Goal: Task Accomplishment & Management: Complete application form

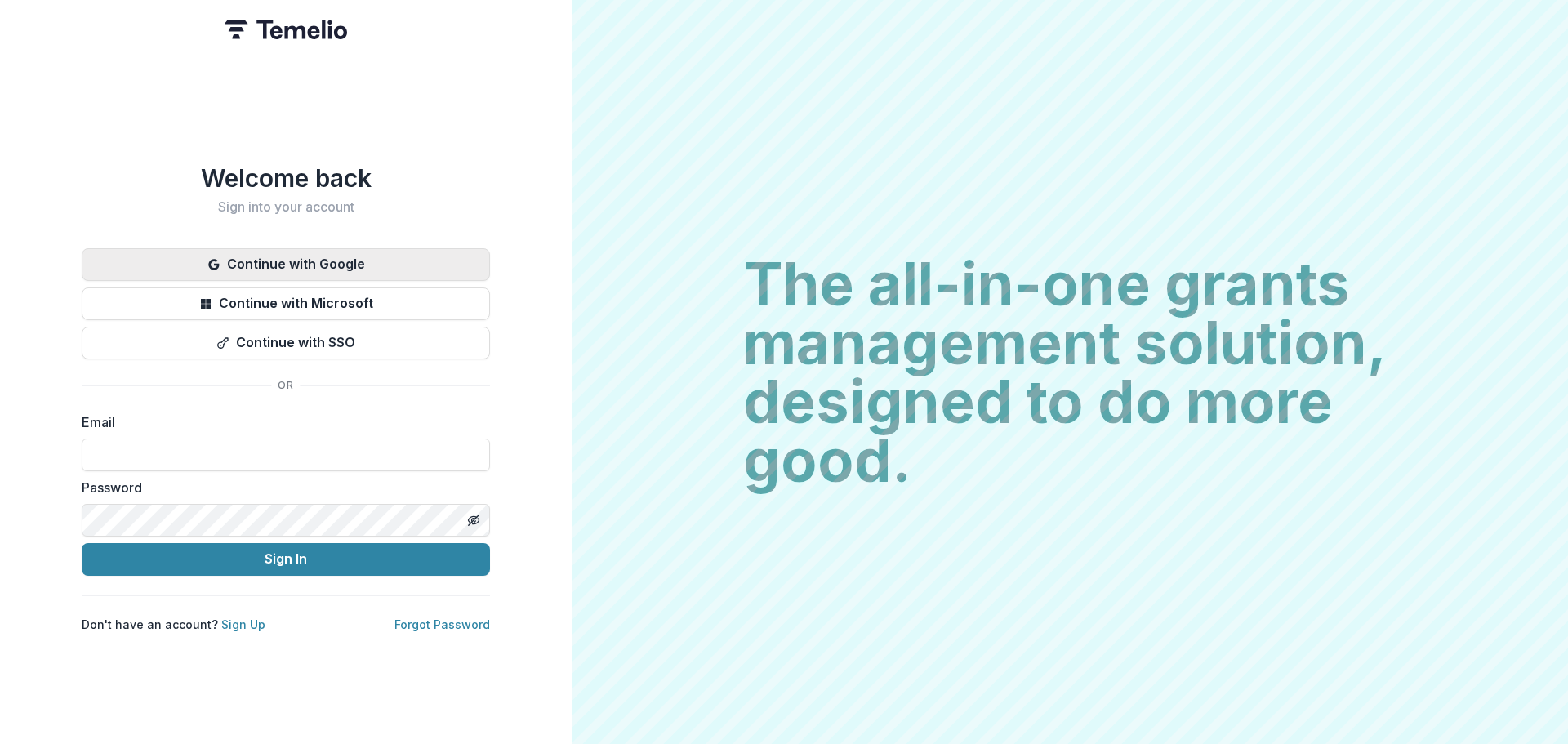
click at [310, 253] on button "Continue with Google" at bounding box center [286, 265] width 408 height 33
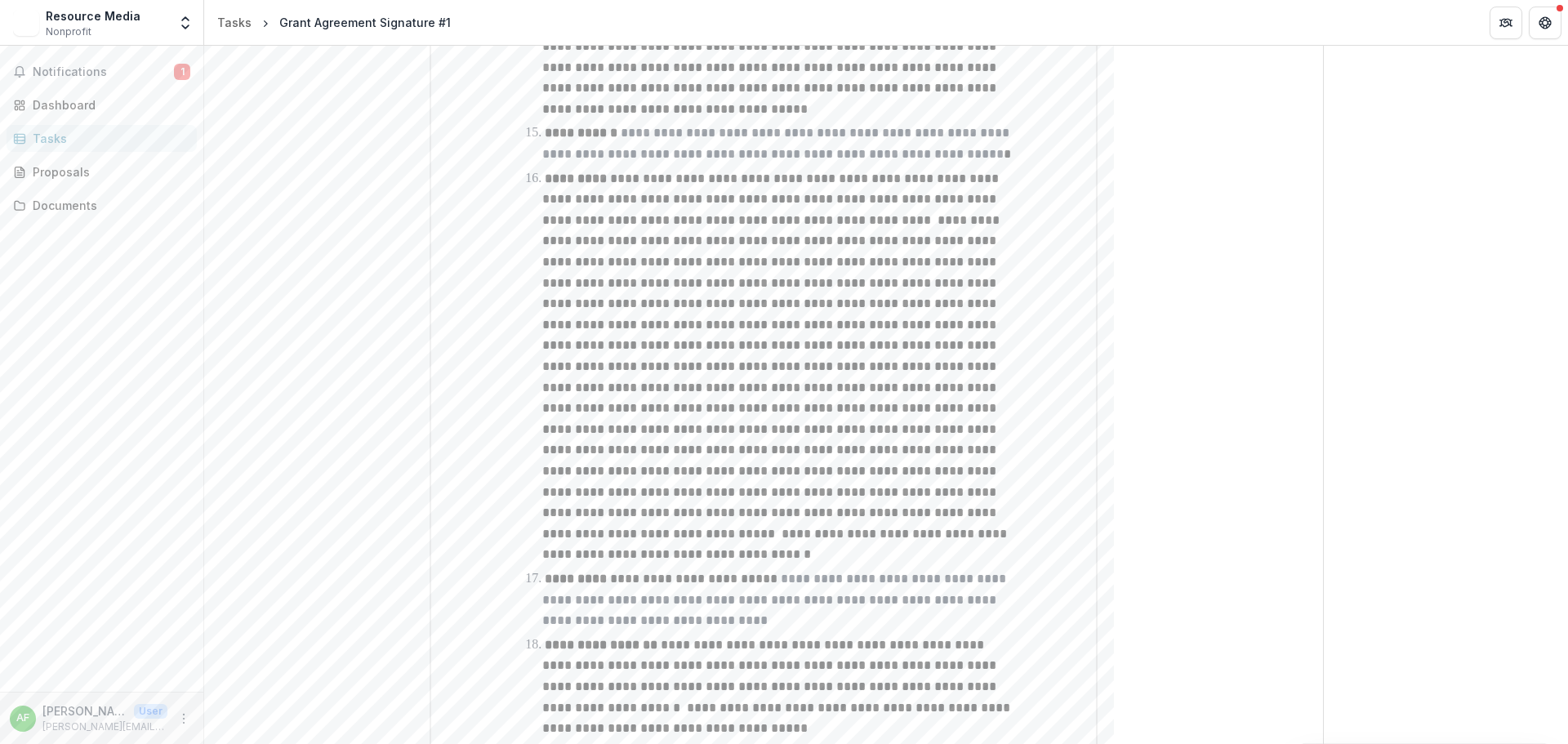
scroll to position [3781, 0]
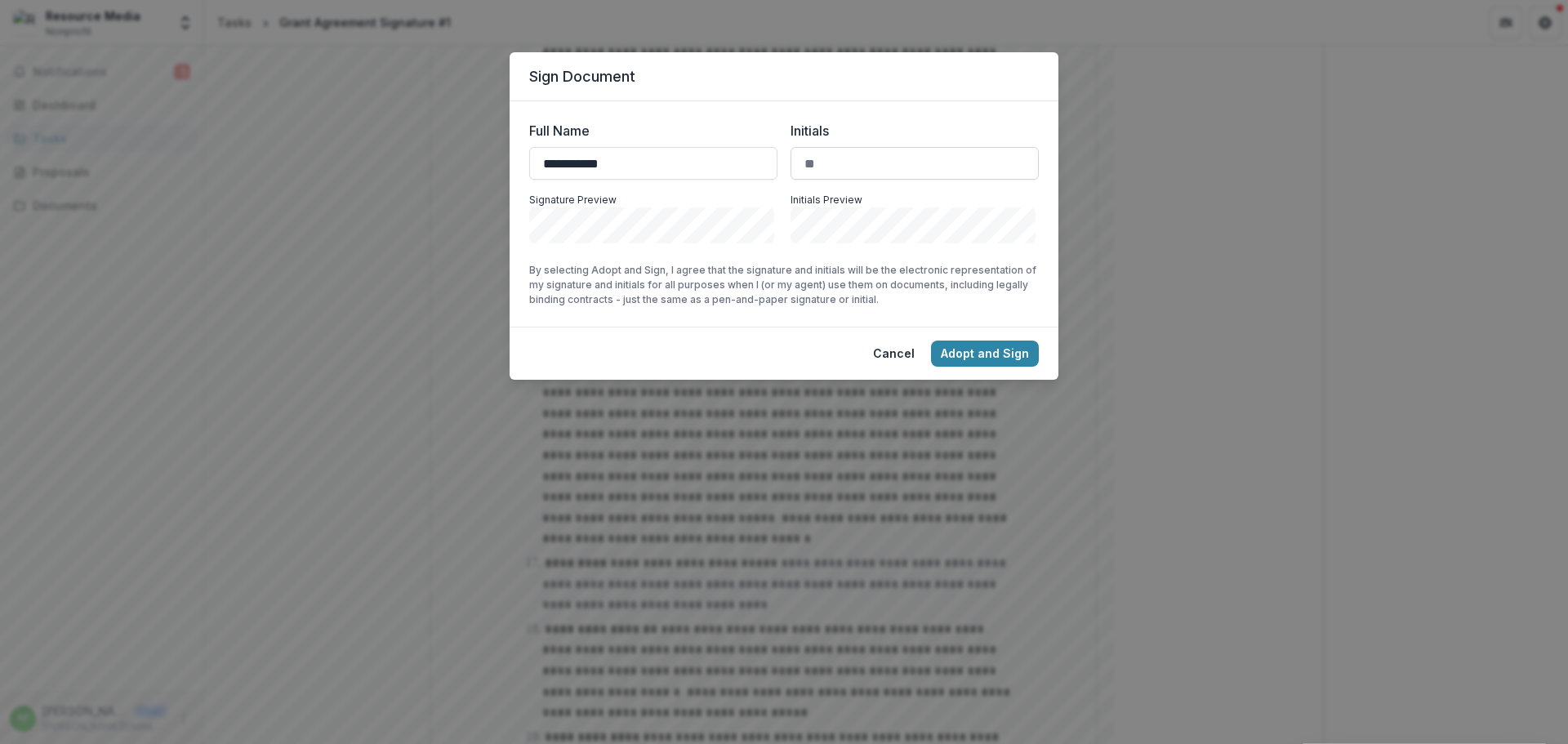
type input "**********"
click at [892, 169] on input "Initials" at bounding box center [914, 163] width 249 height 33
drag, startPoint x: 888, startPoint y: 170, endPoint x: 758, endPoint y: 172, distance: 130.0
click at [758, 172] on div "**********" at bounding box center [784, 182] width 509 height 123
type input "**"
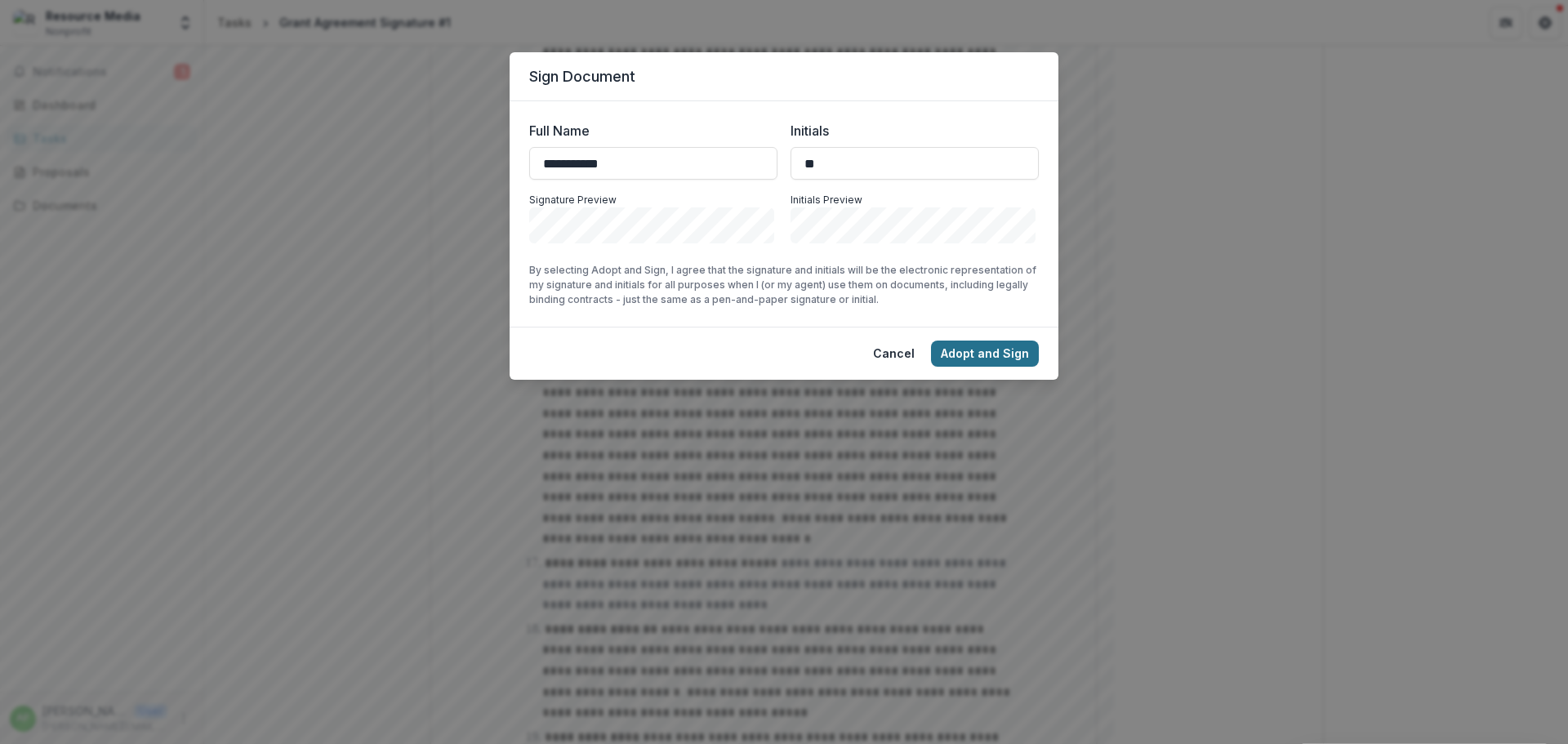
click at [960, 348] on button "Adopt and Sign" at bounding box center [985, 354] width 108 height 26
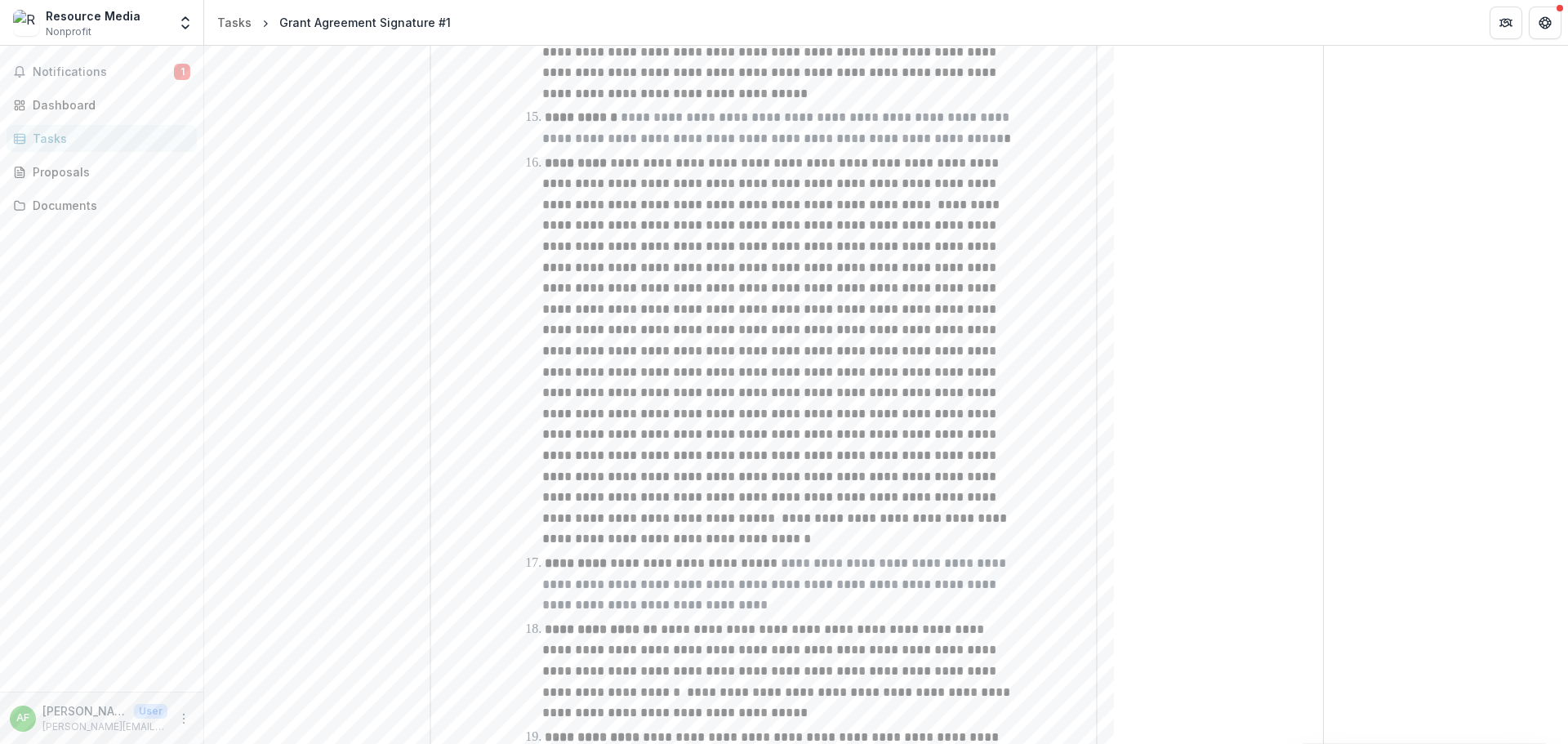
scroll to position [3804, 0]
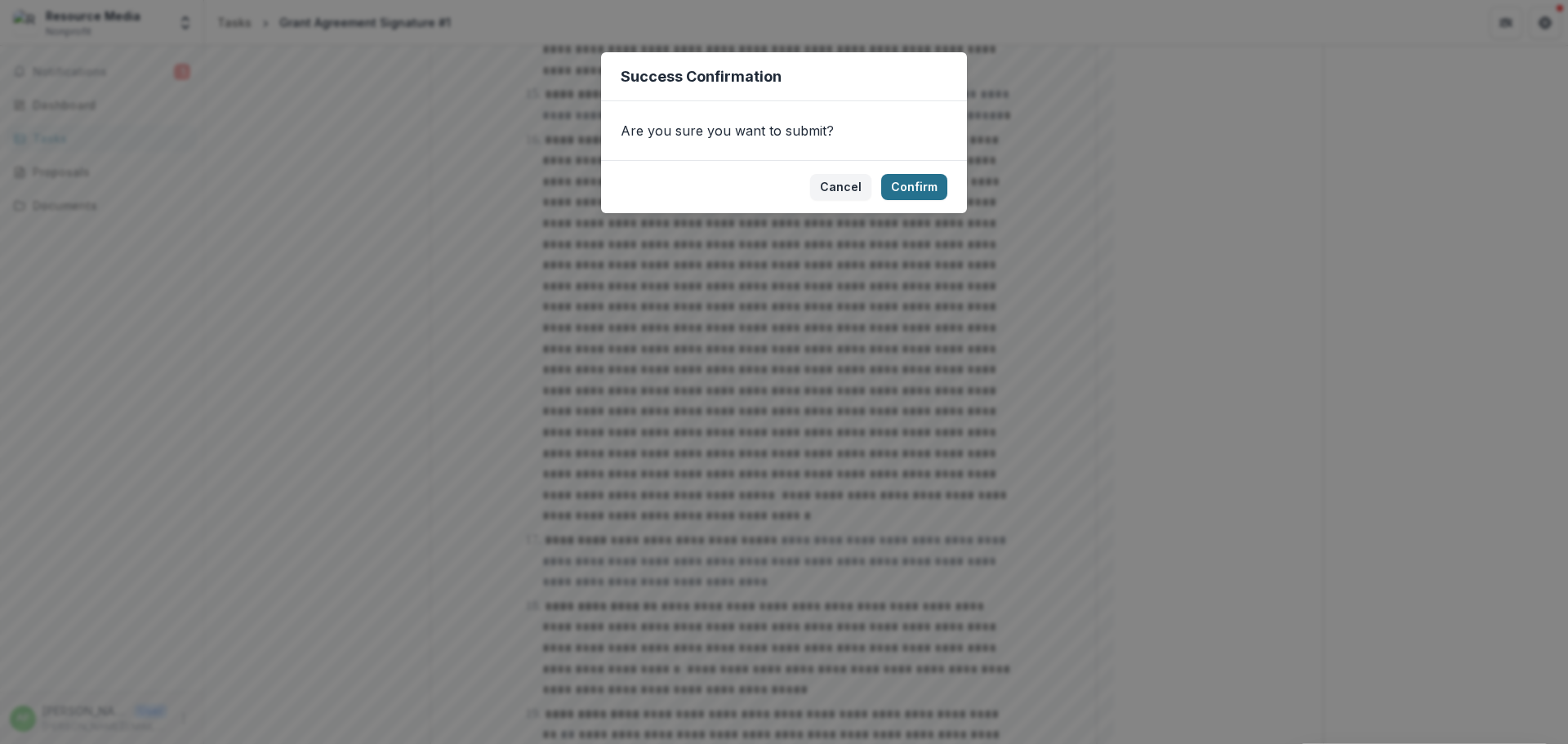
click at [921, 187] on button "Confirm" at bounding box center [914, 187] width 66 height 26
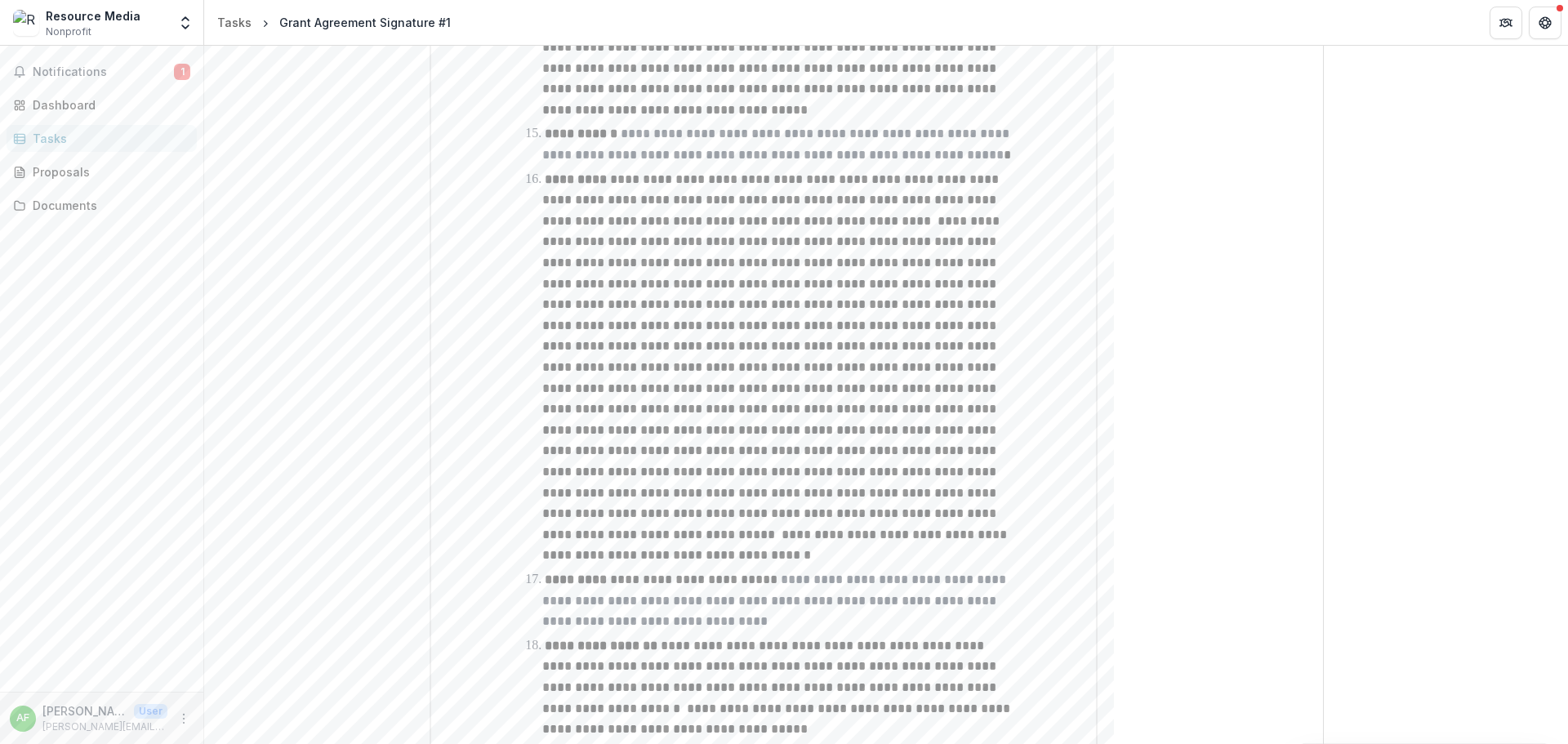
scroll to position [3810, 0]
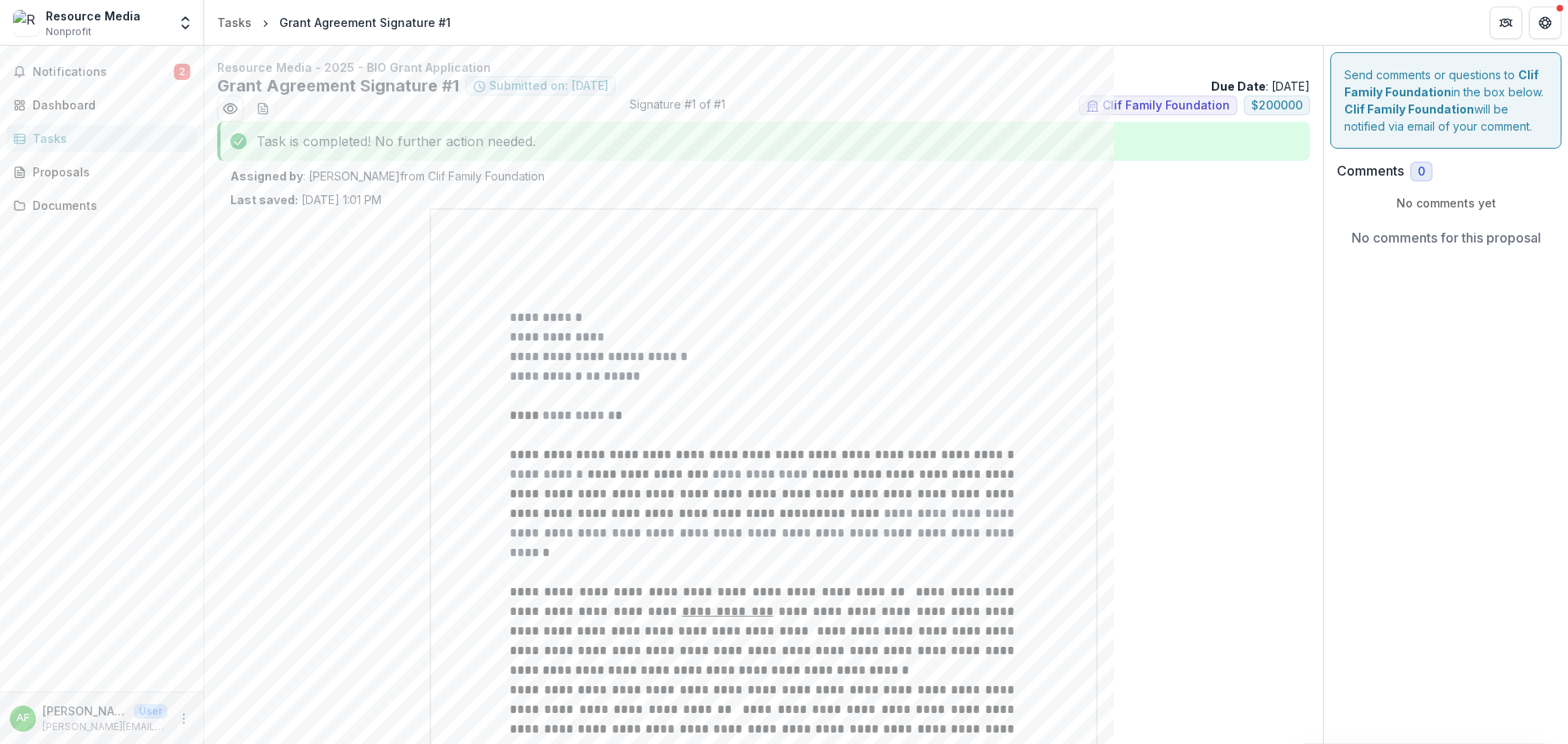
drag, startPoint x: 613, startPoint y: 244, endPoint x: 298, endPoint y: 334, distance: 327.6
click at [1537, 20] on button "Get Help" at bounding box center [1544, 23] width 33 height 33
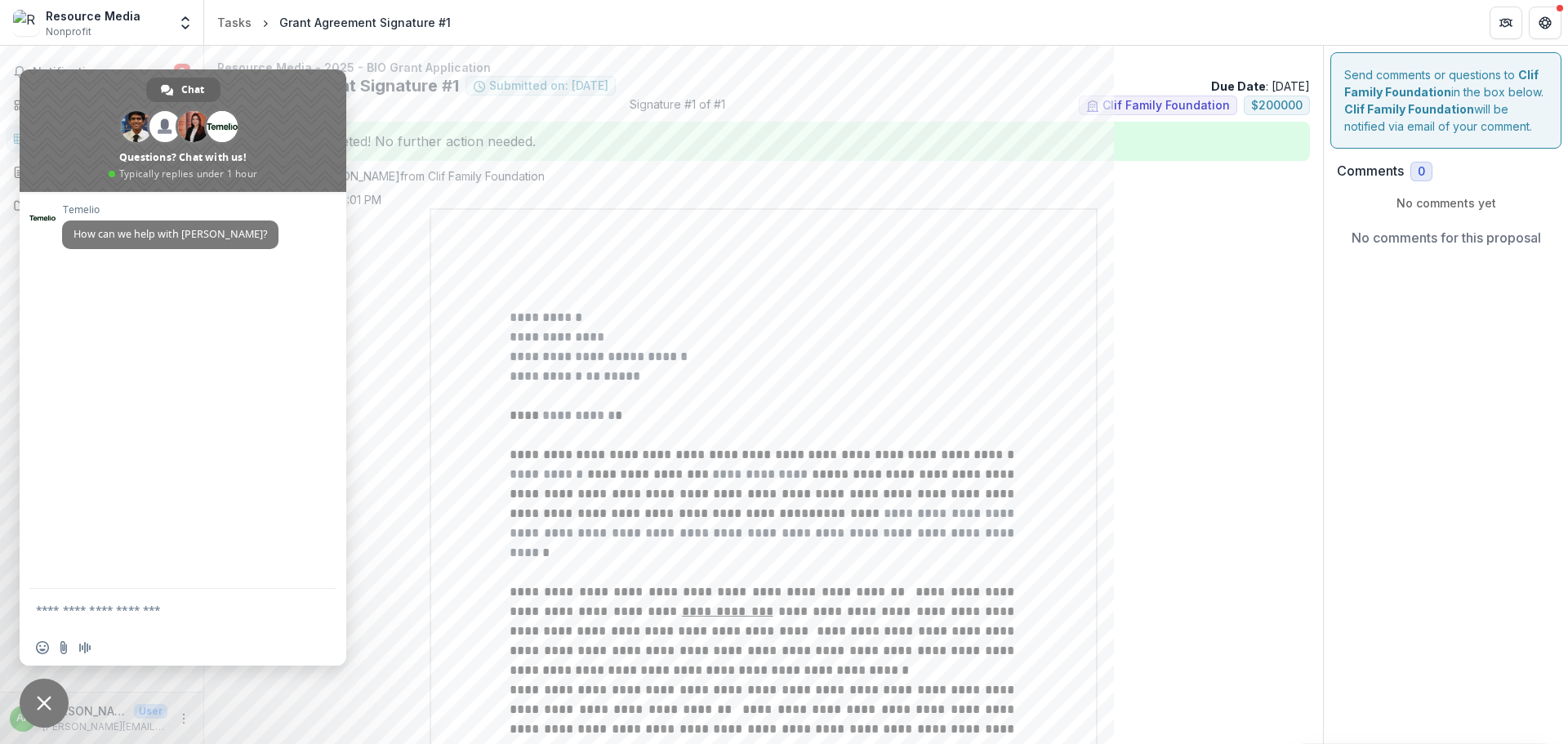
click at [65, 612] on textarea "Compose your message..." at bounding box center [167, 608] width 262 height 41
type textarea "**********"
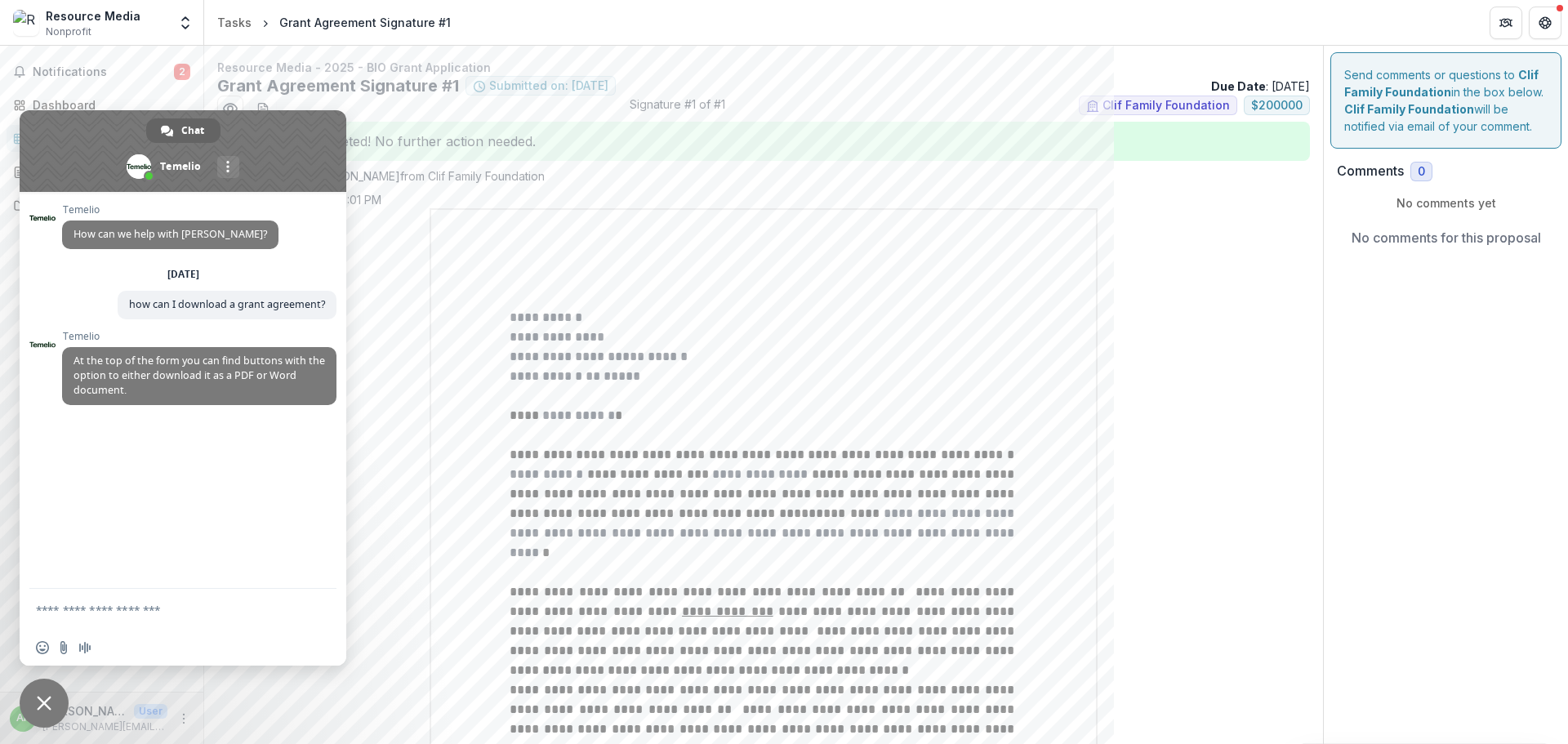
click at [763, 69] on p "Resource Media - 2025 - BIO Grant Application" at bounding box center [763, 67] width 1093 height 17
drag, startPoint x: 87, startPoint y: 135, endPoint x: 92, endPoint y: 199, distance: 64.2
click at [92, 199] on div "Chat Temelio More channels Continue on Email Network offline. Reconnecting... N…" at bounding box center [183, 387] width 327 height 555
drag, startPoint x: 63, startPoint y: 119, endPoint x: 69, endPoint y: 188, distance: 69.3
click at [69, 188] on span at bounding box center [183, 151] width 327 height 82
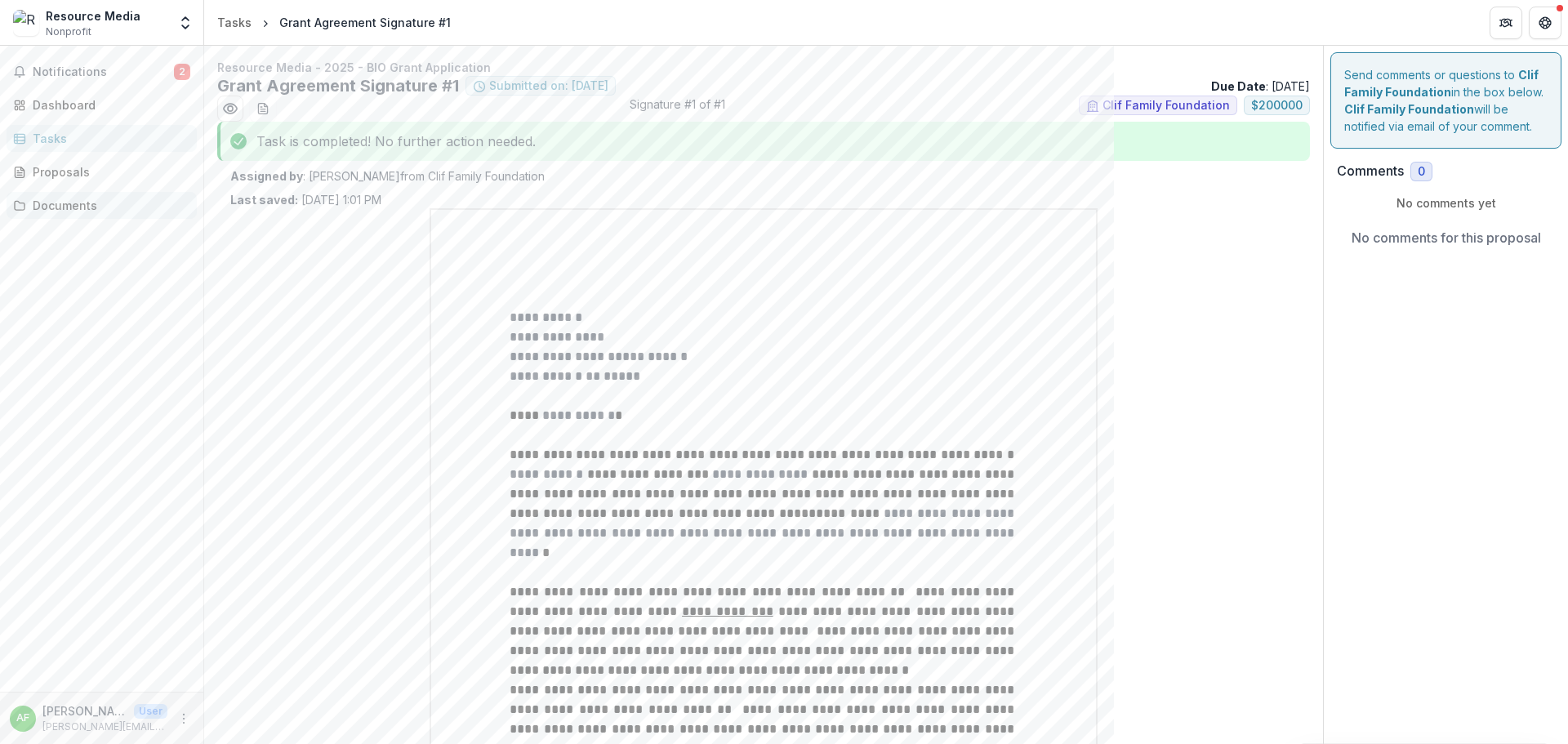
click at [69, 207] on div "Documents" at bounding box center [108, 205] width 151 height 17
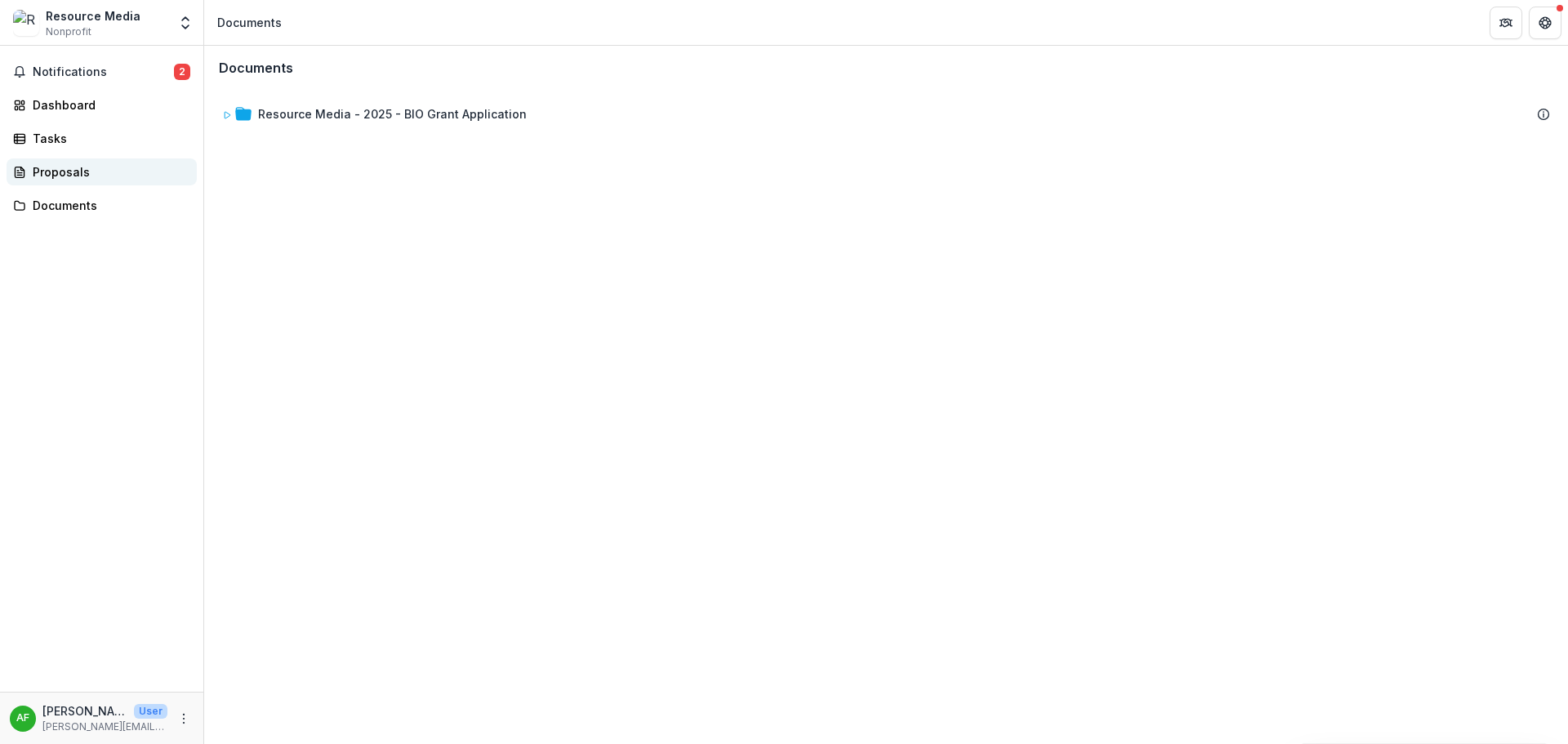
click at [60, 173] on div "Proposals" at bounding box center [108, 172] width 151 height 17
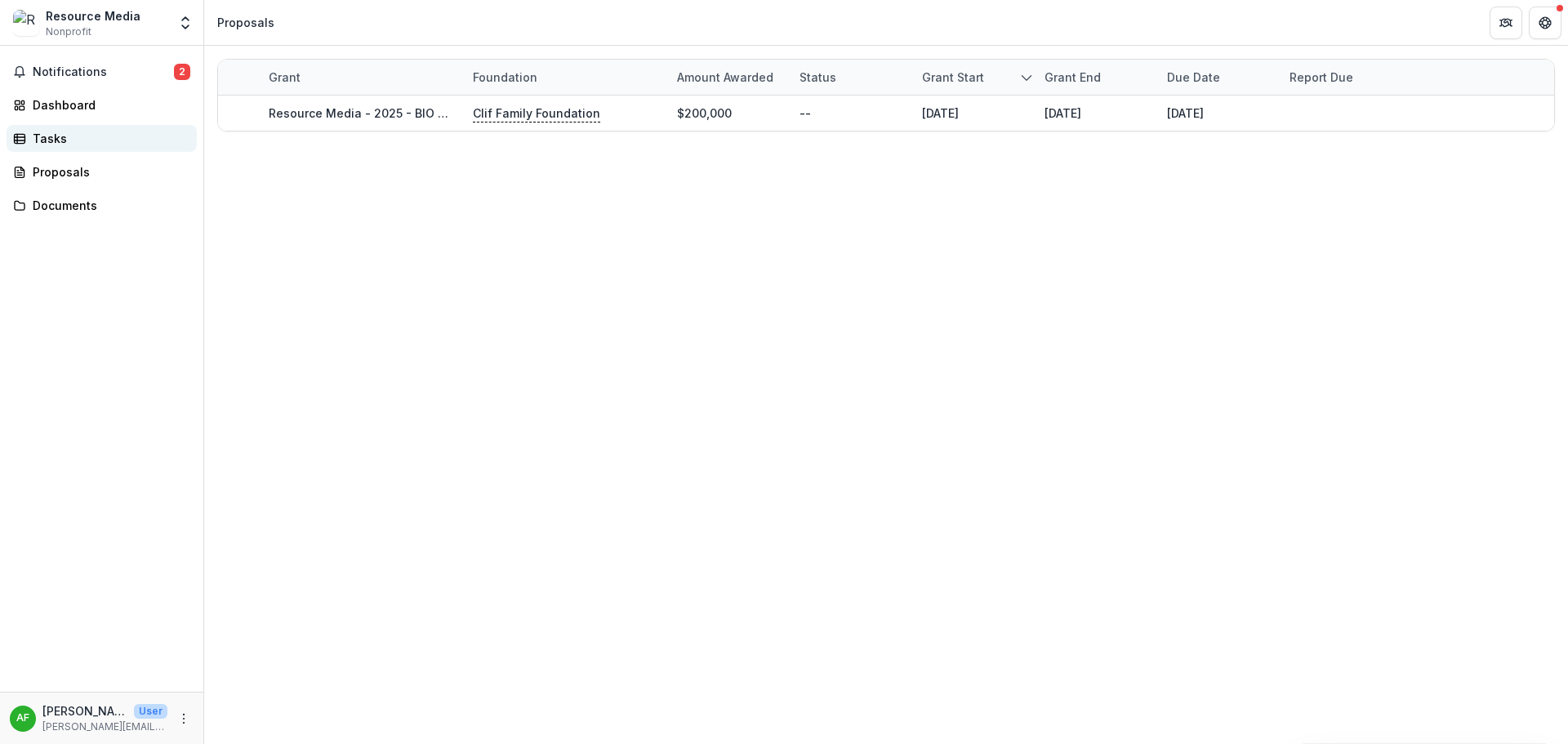
click at [52, 139] on div "Tasks" at bounding box center [108, 138] width 151 height 17
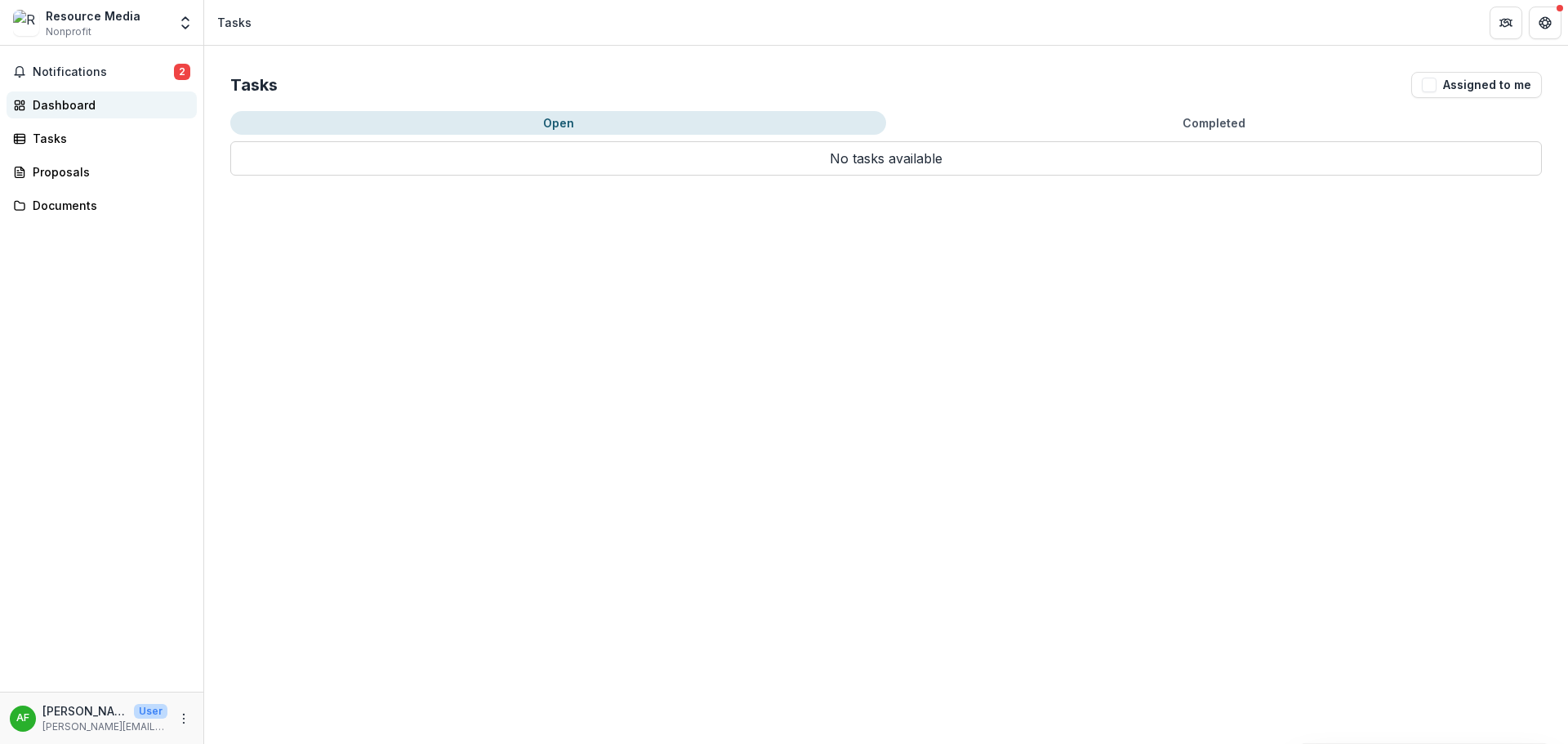
click at [65, 109] on div "Dashboard" at bounding box center [108, 104] width 151 height 17
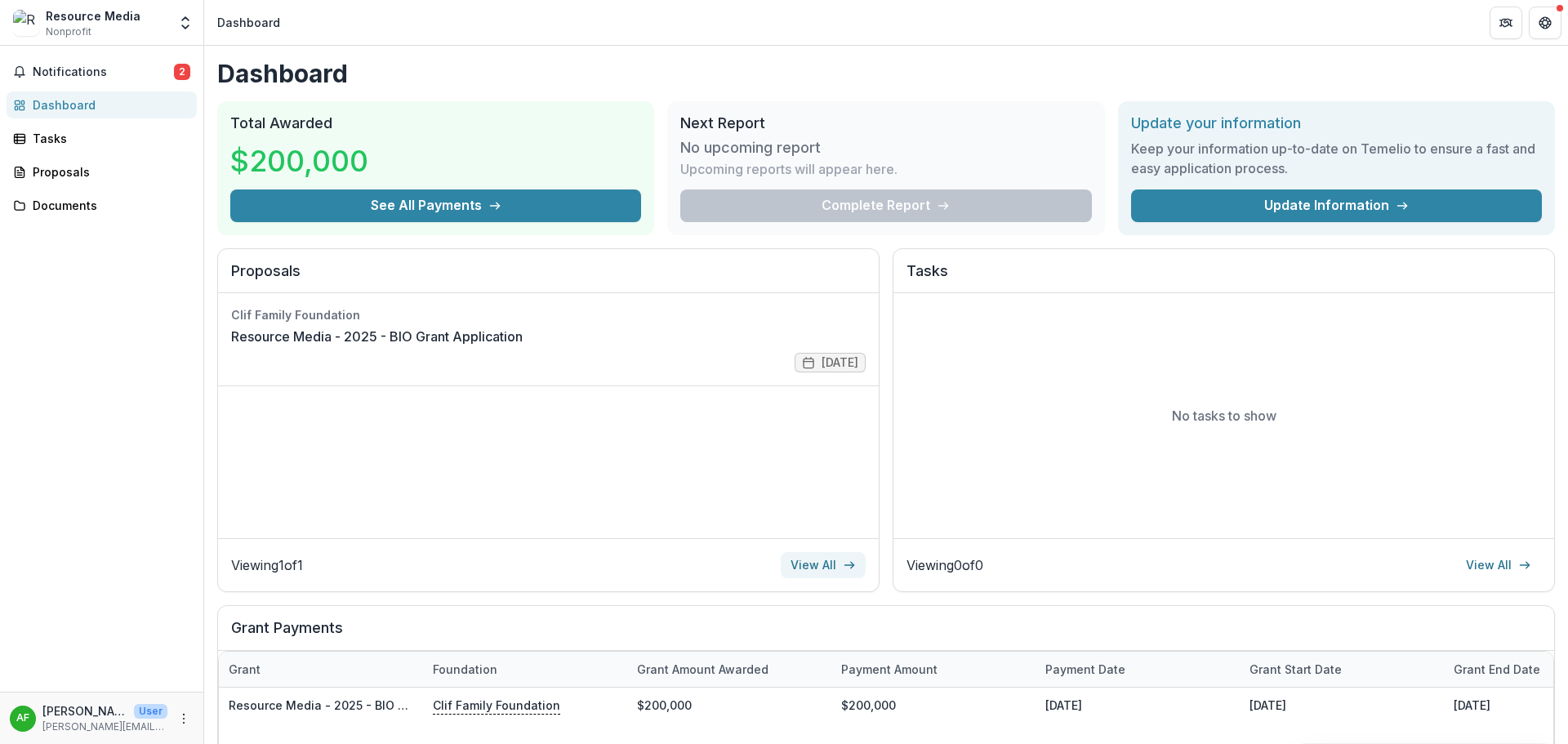
click at [812, 561] on link "View All" at bounding box center [823, 565] width 85 height 26
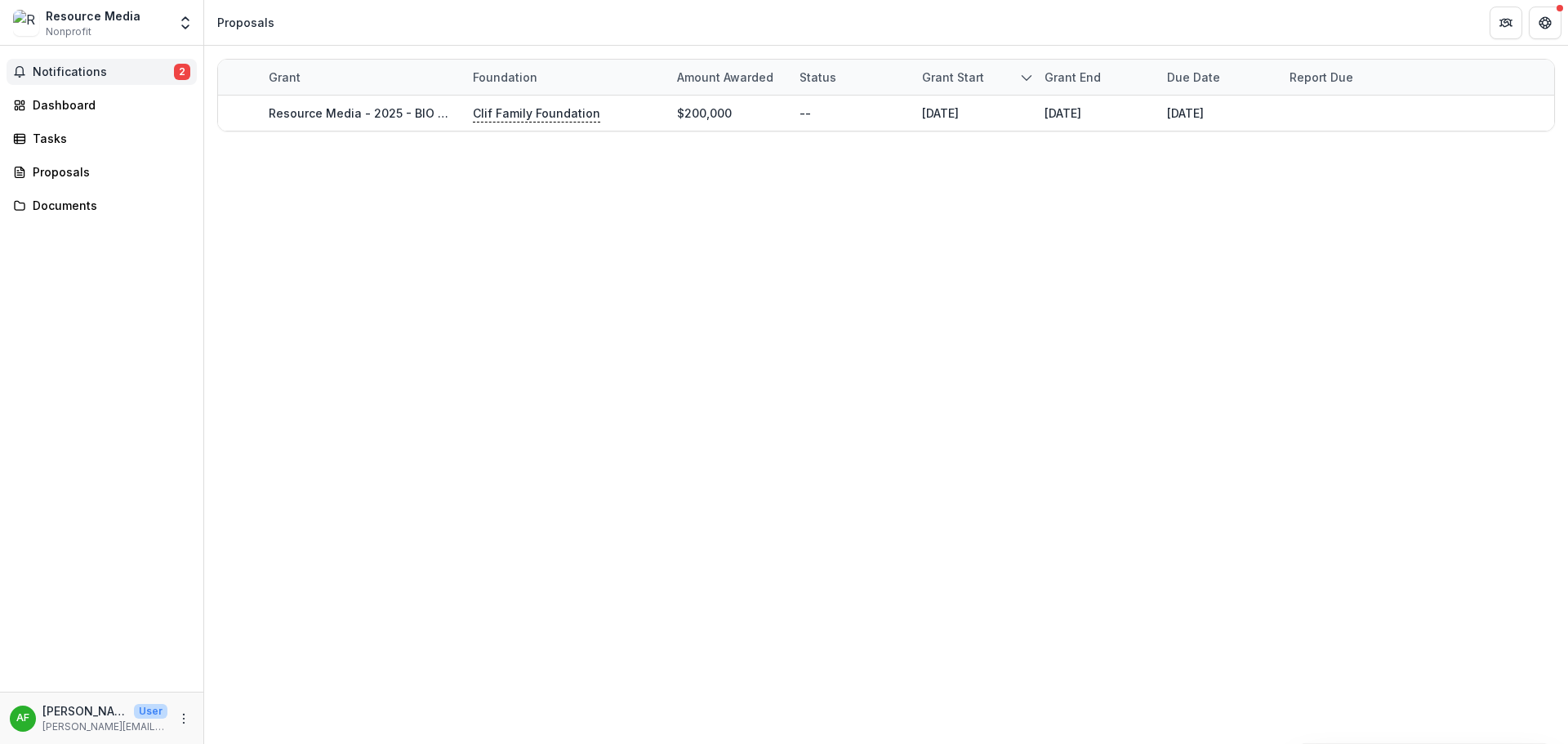
click at [125, 64] on button "Notifications 2" at bounding box center [102, 72] width 190 height 26
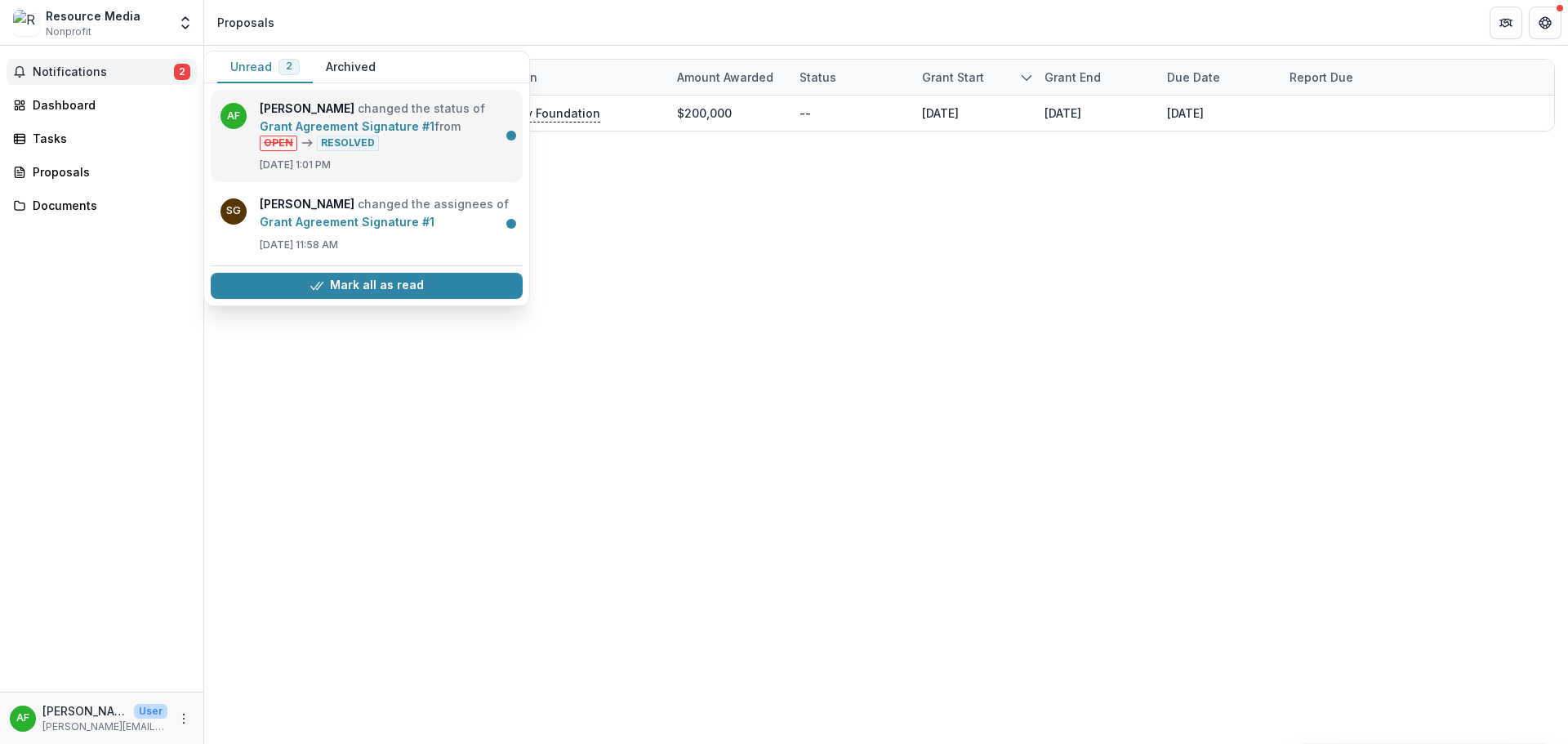
click at [329, 123] on link "Grant Agreement Signature #1" at bounding box center [347, 126] width 175 height 14
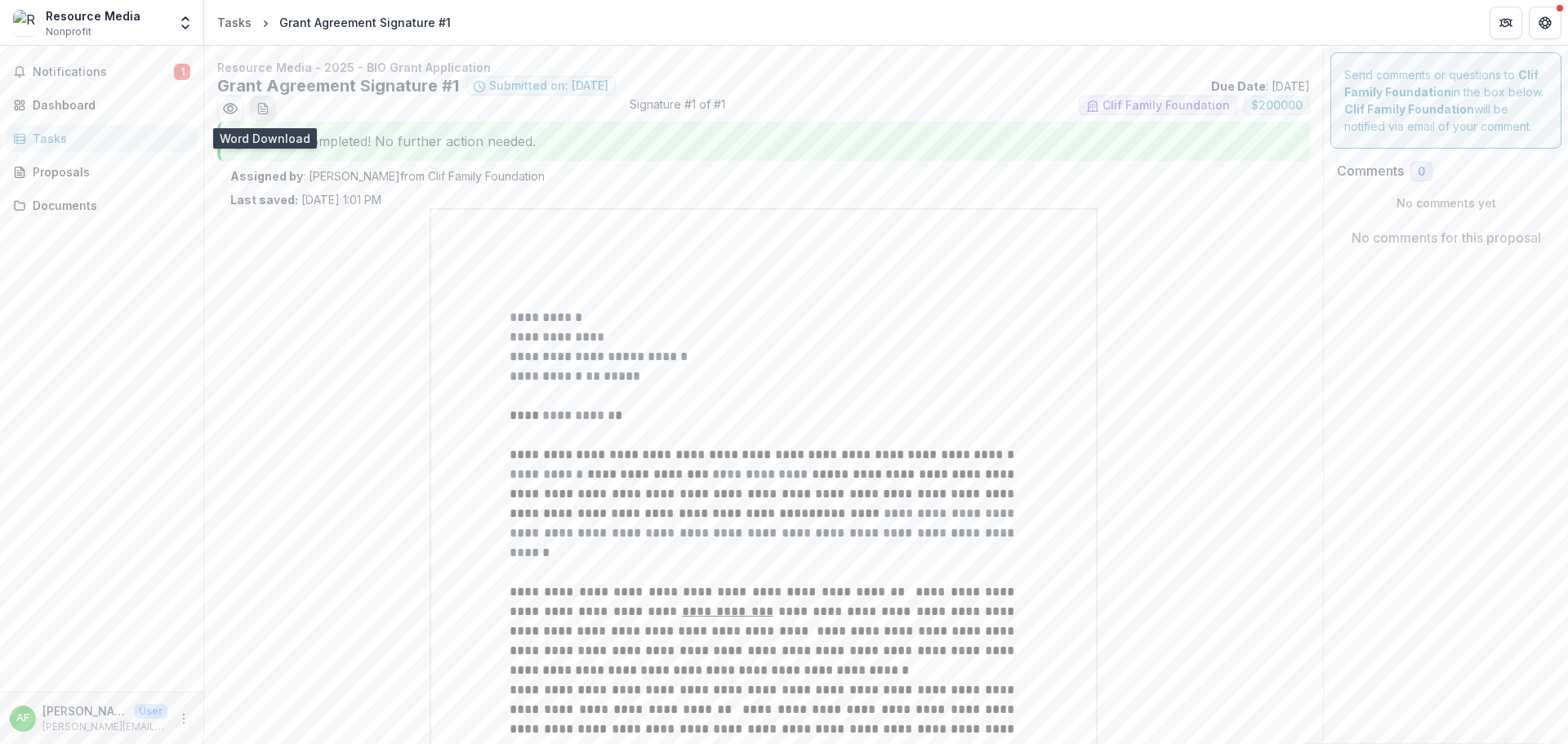
click at [265, 108] on icon "download-word-button" at bounding box center [263, 108] width 13 height 13
click at [228, 106] on icon "Preview ec3df8fc-5c7e-4230-8298-9e61cdfdf1d9.pdf" at bounding box center [230, 109] width 16 height 16
